Goal: Task Accomplishment & Management: Manage account settings

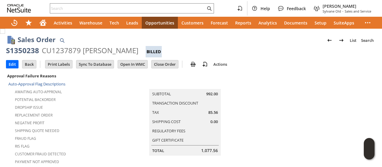
scroll to position [443, 0]
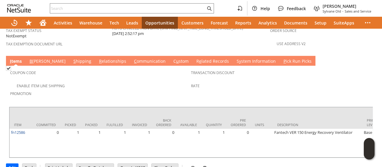
click at [235, 58] on link "S y stem Information" at bounding box center [256, 61] width 42 height 7
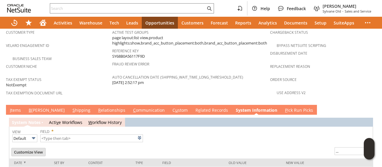
type input "1 to 25 of 97"
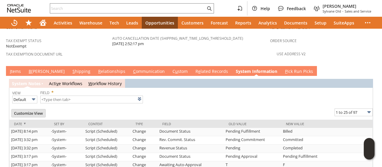
scroll to position [364, 0]
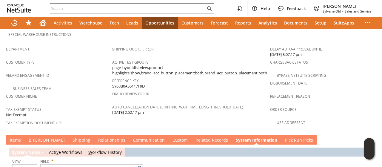
click at [21, 137] on link "I tems" at bounding box center [15, 140] width 14 height 7
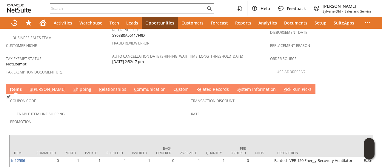
scroll to position [443, 0]
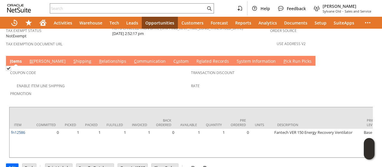
click at [72, 58] on link "S hipping" at bounding box center [82, 61] width 21 height 7
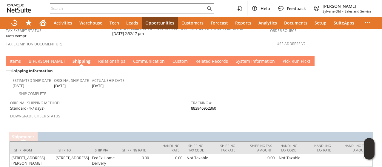
click at [13, 58] on link "I tems" at bounding box center [15, 61] width 14 height 7
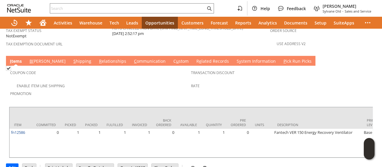
click at [181, 89] on span "Promotion" at bounding box center [99, 92] width 178 height 7
click at [36, 58] on link "B illing" at bounding box center [47, 61] width 39 height 7
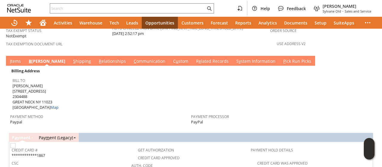
click at [12, 58] on link "I tems" at bounding box center [15, 61] width 14 height 7
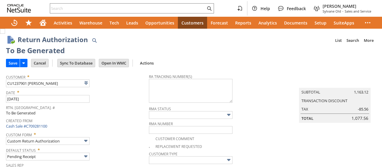
type input "Add"
type input "Copy Previous"
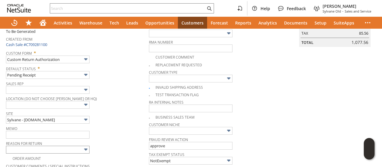
scroll to position [90, 0]
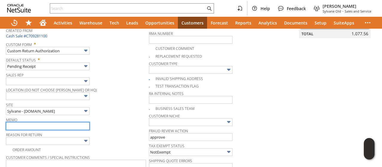
click at [24, 125] on input "text" at bounding box center [48, 126] width 84 height 8
type input "returning on own via ups account"
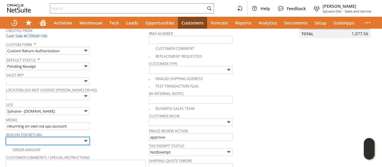
click at [33, 137] on input "text" at bounding box center [48, 141] width 84 height 8
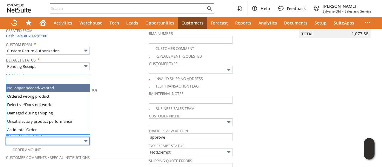
type input "No longer needed/wanted"
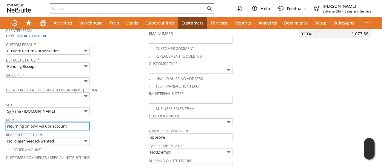
click at [72, 122] on input "returning on own via ups account" at bounding box center [48, 126] width 84 height 8
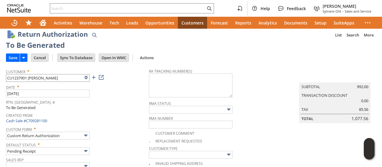
scroll to position [0, 0]
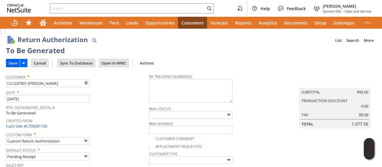
type input "returning on own via ups account., ordered two on accident"
click at [17, 65] on input "Save" at bounding box center [12, 63] width 13 height 8
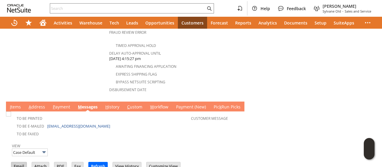
click at [17, 162] on input "Email" at bounding box center [18, 166] width 15 height 8
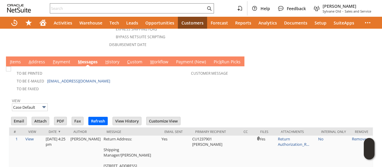
scroll to position [350, 0]
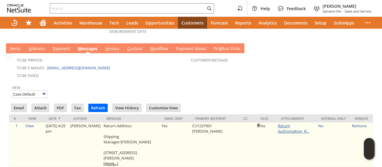
click at [278, 123] on link "Return Authorization_R..." at bounding box center [293, 128] width 31 height 11
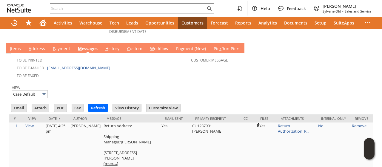
click at [229, 83] on div "View Case Default" at bounding box center [191, 90] width 358 height 15
click at [31, 46] on link "A ddress" at bounding box center [36, 49] width 19 height 7
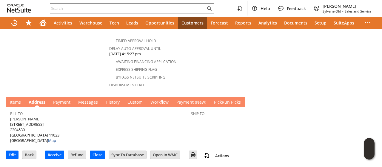
scroll to position [281, 0]
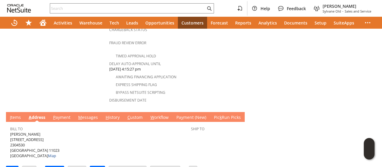
click at [11, 114] on link "I tems" at bounding box center [15, 117] width 14 height 7
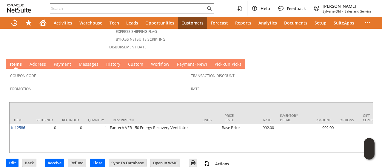
scroll to position [337, 0]
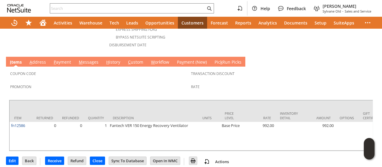
click at [87, 59] on link "M essages" at bounding box center [88, 62] width 23 height 7
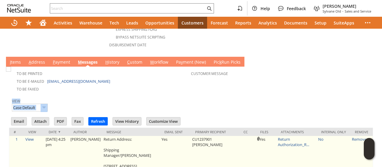
scroll to position [350, 0]
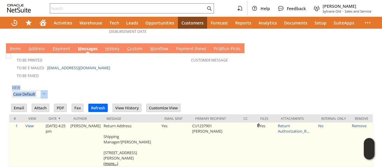
click at [114, 161] on link "(more...)" at bounding box center [111, 163] width 15 height 5
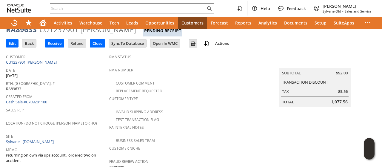
scroll to position [0, 0]
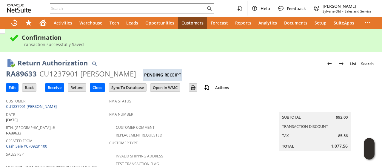
drag, startPoint x: 219, startPoint y: 133, endPoint x: 206, endPoint y: 134, distance: 13.2
click at [217, 134] on div "Replacement Requested" at bounding box center [187, 134] width 156 height 7
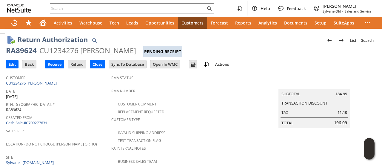
scroll to position [152, 0]
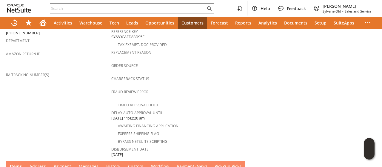
scroll to position [329, 0]
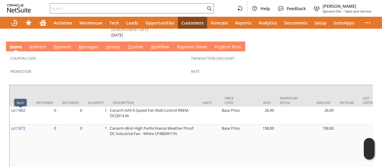
click at [43, 44] on link "A ddress" at bounding box center [37, 47] width 19 height 7
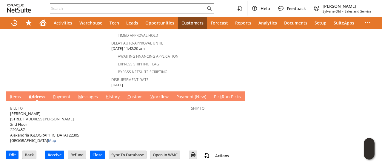
scroll to position [264, 0]
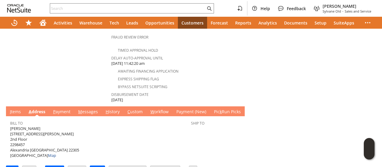
click at [10, 126] on span "[PERSON_NAME] [STREET_ADDRESS][PERSON_NAME] Map" at bounding box center [44, 142] width 69 height 33
drag, startPoint x: 10, startPoint y: 120, endPoint x: 30, endPoint y: 119, distance: 20.3
click at [30, 126] on span "[PERSON_NAME] [STREET_ADDRESS][PERSON_NAME] Map" at bounding box center [44, 142] width 69 height 33
copy span "[STREET_ADDRESS][PERSON_NAME]"
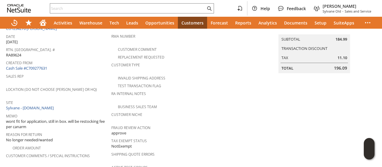
scroll to position [0, 0]
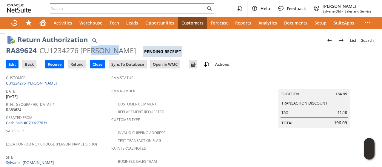
drag, startPoint x: 93, startPoint y: 54, endPoint x: 96, endPoint y: 52, distance: 3.4
click at [115, 53] on div "CU1234276 [PERSON_NAME]" at bounding box center [87, 51] width 97 height 10
click at [96, 52] on div "CU1234276 [PERSON_NAME]" at bounding box center [87, 51] width 97 height 10
drag, startPoint x: 96, startPoint y: 52, endPoint x: 121, endPoint y: 52, distance: 25.7
click at [121, 52] on div "CU1234276 [PERSON_NAME]" at bounding box center [87, 51] width 97 height 10
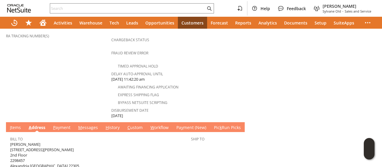
scroll to position [264, 0]
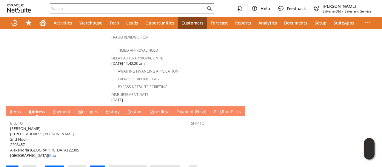
click at [93, 109] on link "M essages" at bounding box center [88, 112] width 23 height 7
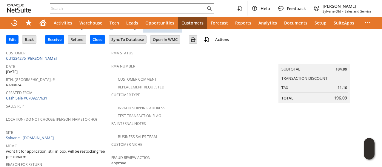
scroll to position [0, 0]
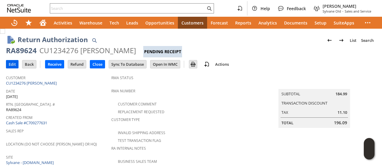
click at [7, 65] on input "Edit" at bounding box center [12, 64] width 12 height 8
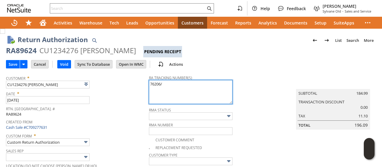
paste textarea "791943093888"
type textarea "76206/791943093888 email 9/16"
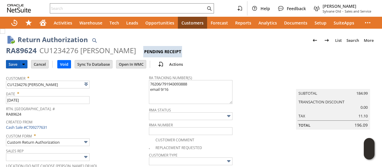
click at [13, 63] on input "Save" at bounding box center [12, 64] width 13 height 8
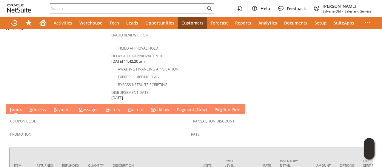
scroll to position [299, 0]
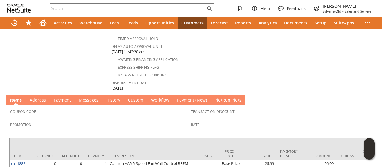
click at [88, 97] on link "M essages" at bounding box center [88, 100] width 23 height 7
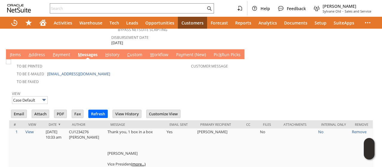
scroll to position [378, 0]
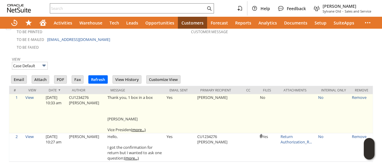
click at [139, 127] on link "(more...)" at bounding box center [138, 129] width 15 height 5
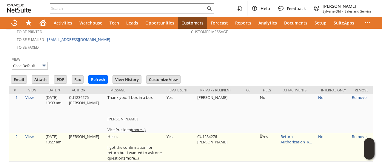
click at [252, 140] on td at bounding box center [250, 147] width 17 height 28
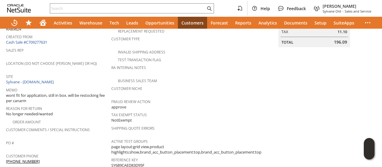
scroll to position [0, 0]
